Goal: Task Accomplishment & Management: Manage account settings

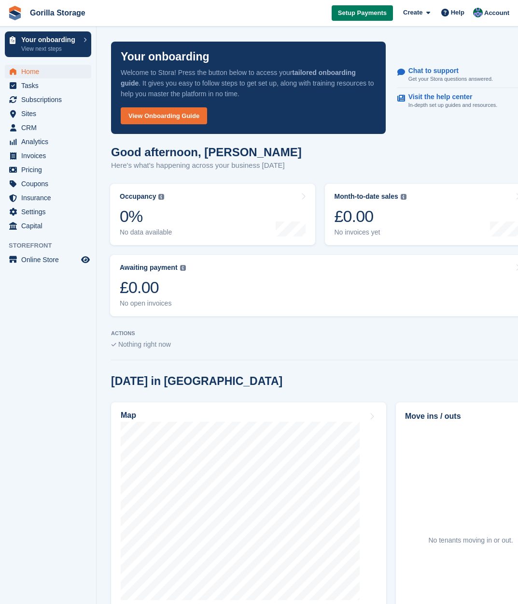
click at [346, 12] on span "Setup Payments" at bounding box center [362, 13] width 49 height 10
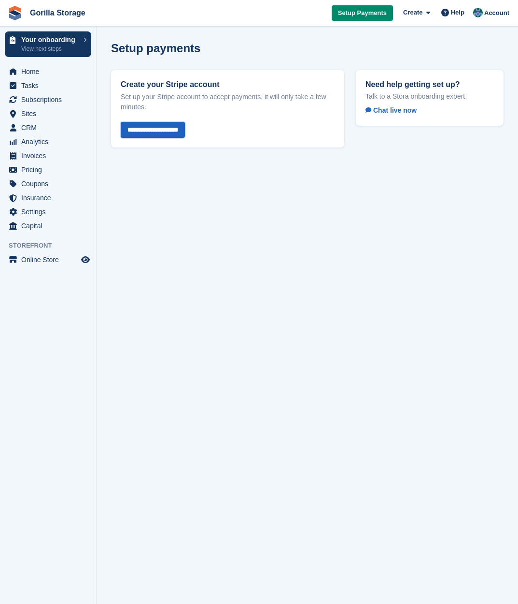
click at [177, 130] on input "**********" at bounding box center [153, 130] width 64 height 16
